Goal: Obtain resource: Obtain resource

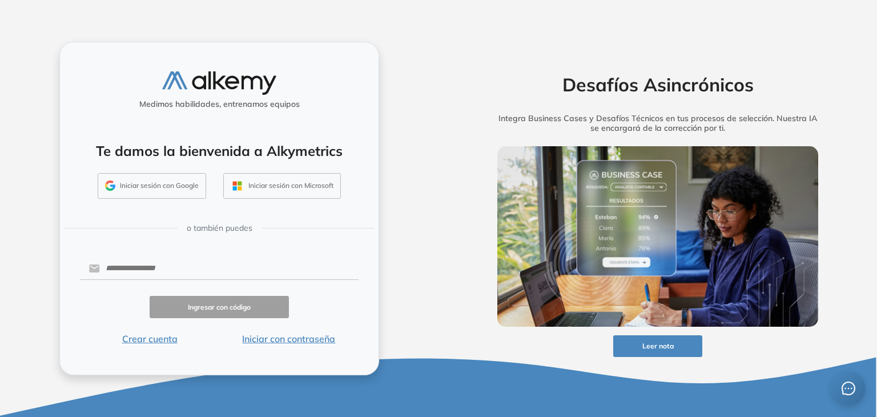
click at [292, 341] on button "Iniciar con contraseña" at bounding box center [288, 339] width 139 height 14
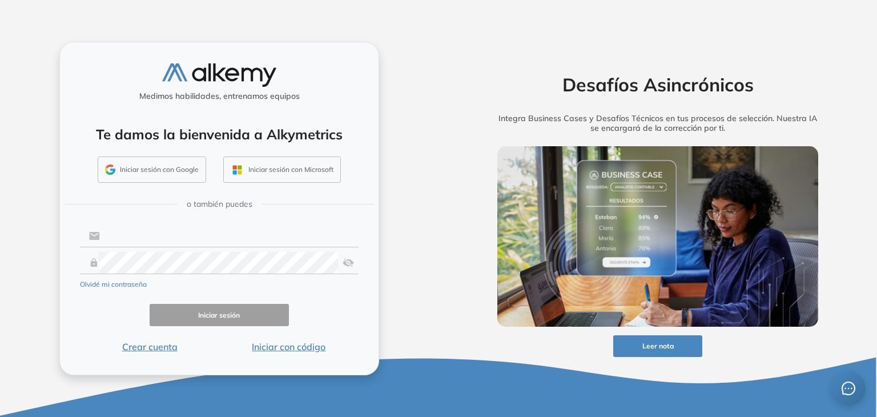
type input "**********"
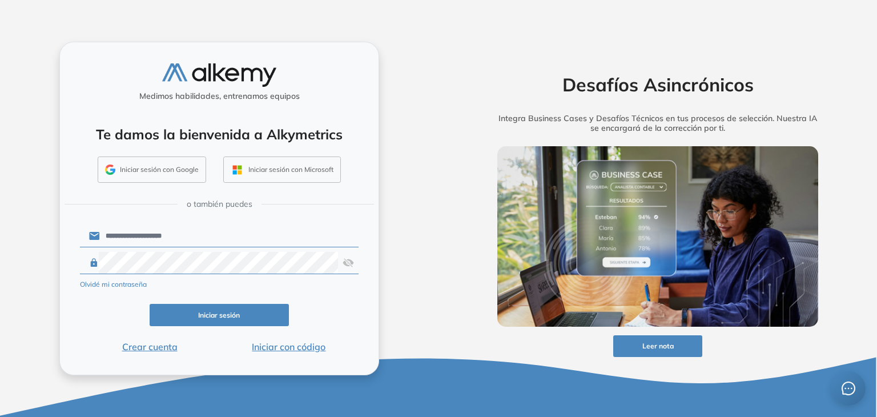
click at [218, 315] on button "Iniciar sesión" at bounding box center [219, 315] width 139 height 22
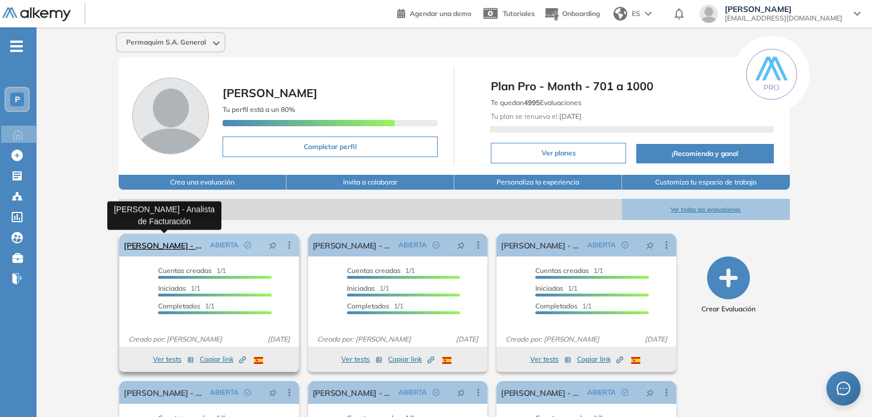
click at [160, 246] on link "[PERSON_NAME] - Analista de Facturación" at bounding box center [164, 245] width 81 height 23
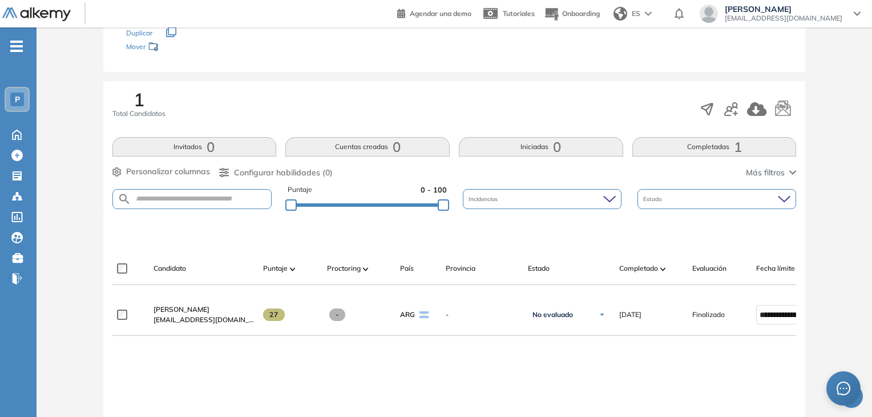
scroll to position [171, 0]
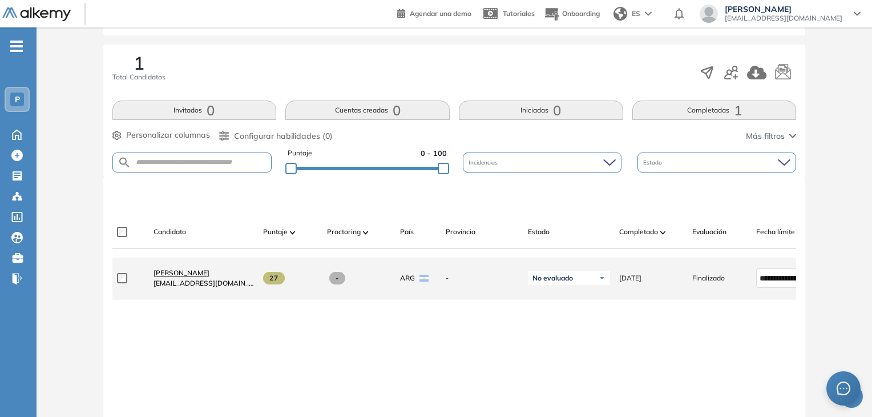
click at [187, 277] on span "[PERSON_NAME]" at bounding box center [182, 272] width 56 height 9
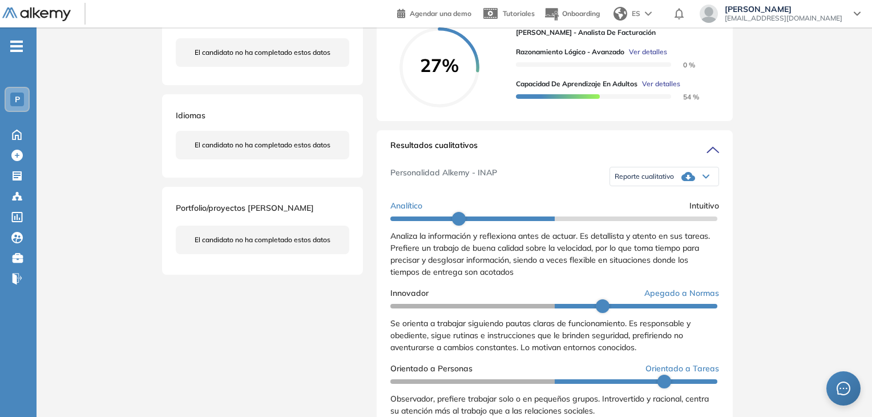
click at [703, 178] on icon at bounding box center [706, 176] width 6 height 3
click at [649, 201] on li "Reporte con Afinidad AI" at bounding box center [651, 195] width 70 height 11
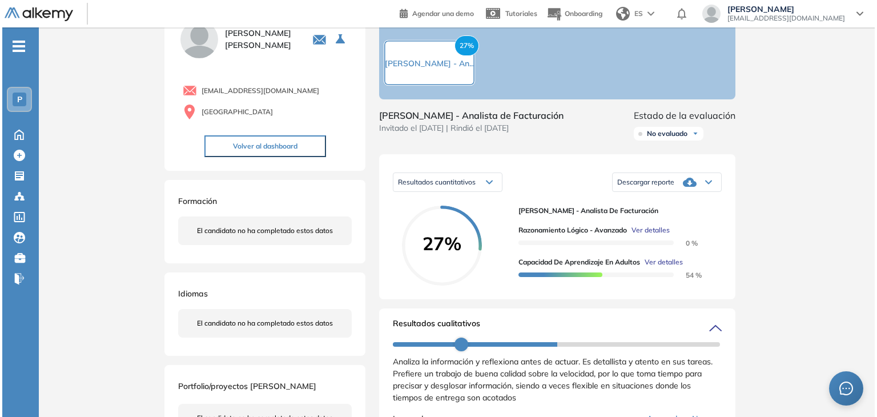
scroll to position [50, 0]
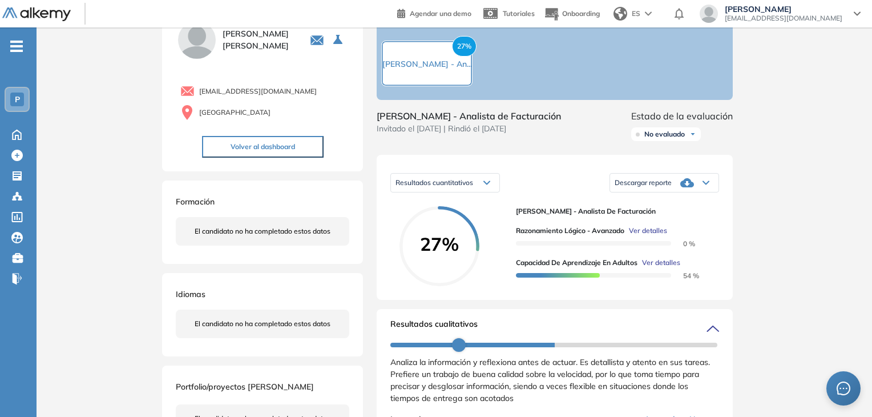
click at [708, 194] on div "Descargar reporte" at bounding box center [664, 182] width 108 height 23
click at [670, 207] on li "Descargar informe completo" at bounding box center [658, 201] width 85 height 11
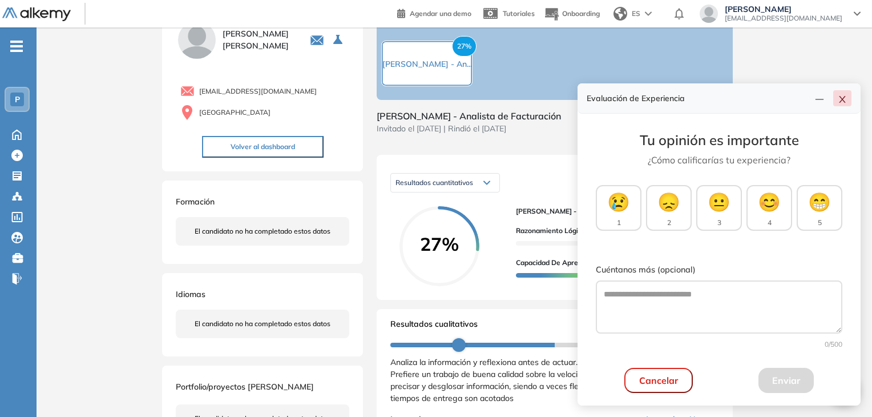
click at [844, 100] on icon "close" at bounding box center [842, 99] width 9 height 9
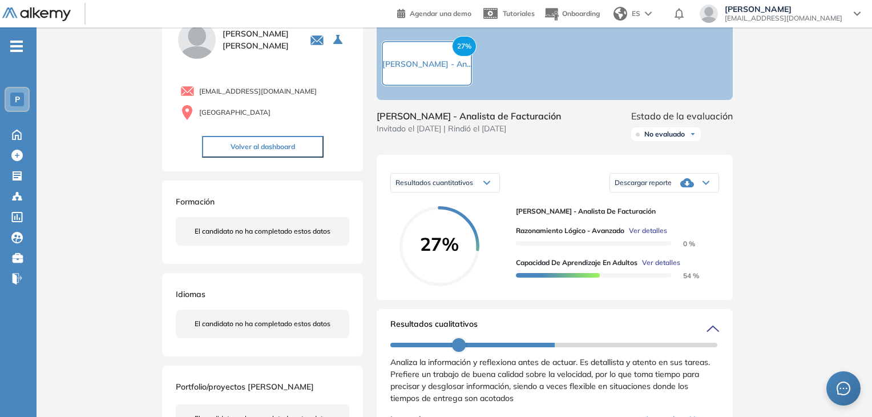
click at [488, 185] on icon at bounding box center [487, 182] width 7 height 5
click at [448, 232] on span "Resultados relativos" at bounding box center [425, 227] width 59 height 9
click at [703, 185] on icon at bounding box center [706, 182] width 7 height 5
click at [701, 192] on div "Sin segmentación" at bounding box center [664, 183] width 108 height 18
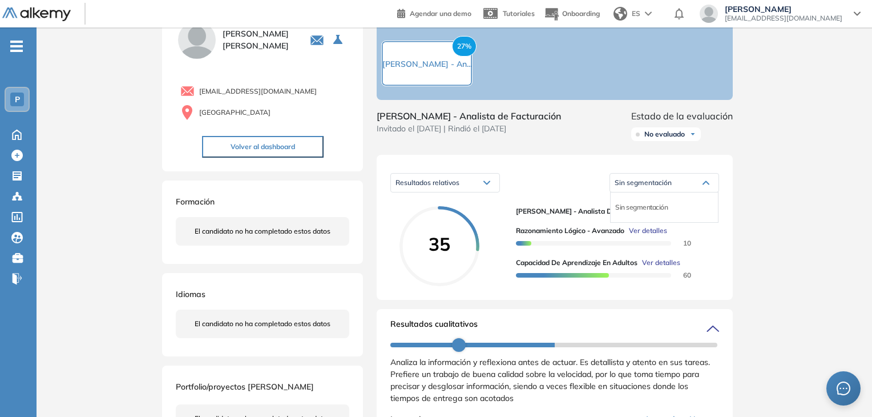
click at [701, 192] on div "Sin segmentación" at bounding box center [664, 183] width 108 height 18
drag, startPoint x: 701, startPoint y: 195, endPoint x: 692, endPoint y: 199, distance: 9.5
click at [701, 192] on div "Sin segmentación" at bounding box center [664, 183] width 108 height 18
click at [669, 215] on div "Sin segmentación" at bounding box center [664, 207] width 107 height 21
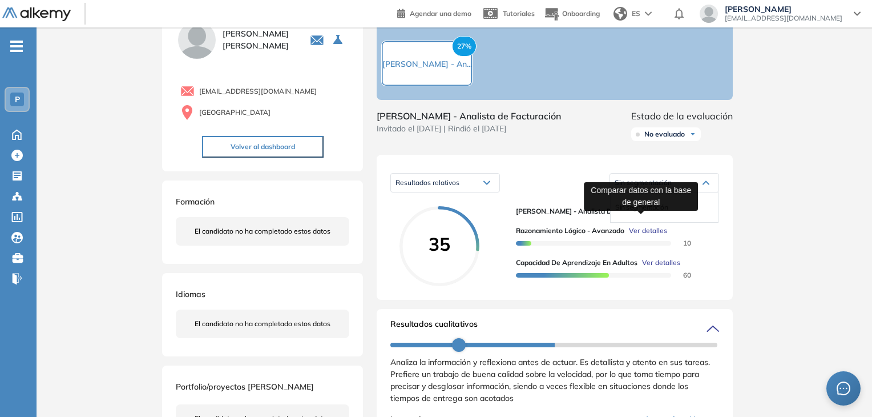
click at [651, 213] on li "Sin segmentación" at bounding box center [642, 207] width 53 height 11
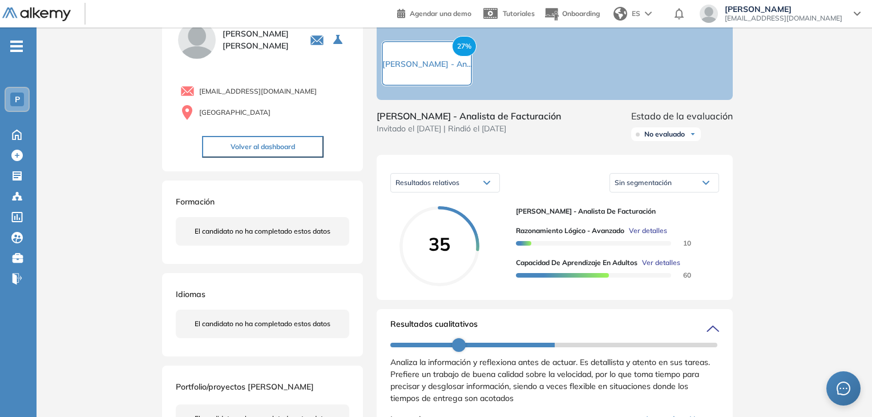
click at [706, 184] on icon at bounding box center [706, 183] width 6 height 3
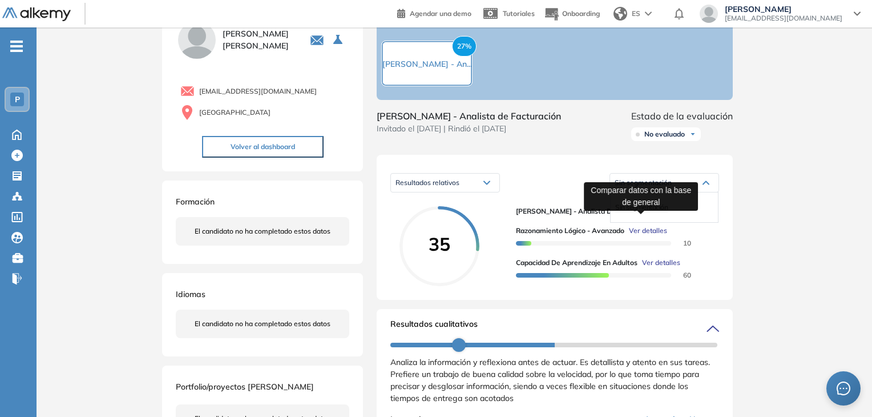
click at [649, 211] on span "Sin segmentación" at bounding box center [642, 207] width 53 height 9
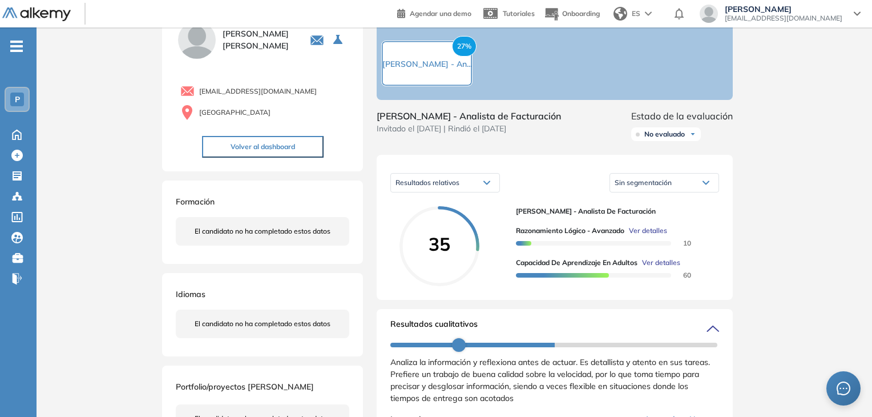
click at [647, 236] on span "Ver detalles" at bounding box center [648, 231] width 38 height 10
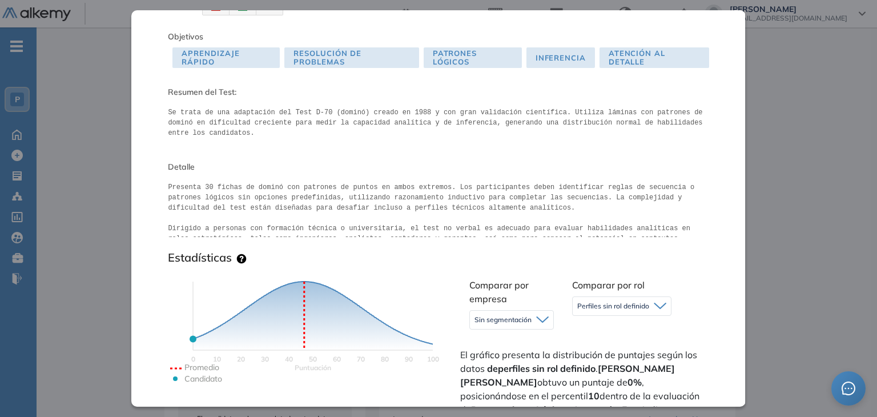
scroll to position [0, 0]
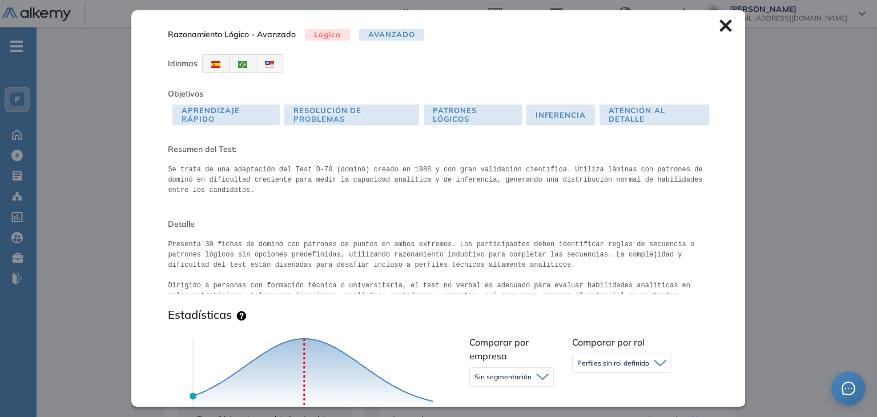
click at [719, 28] on icon at bounding box center [725, 26] width 12 height 12
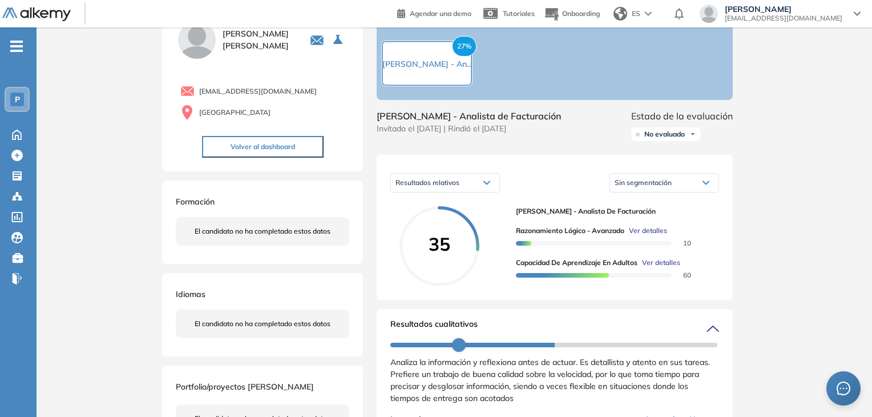
click at [667, 268] on span "Ver detalles" at bounding box center [661, 263] width 38 height 10
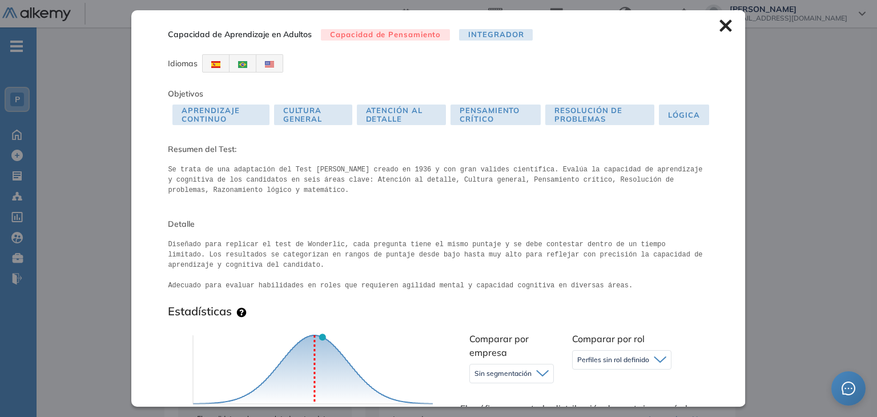
click at [719, 23] on icon at bounding box center [725, 26] width 12 height 12
